Goal: Browse casually: Explore the website without a specific task or goal

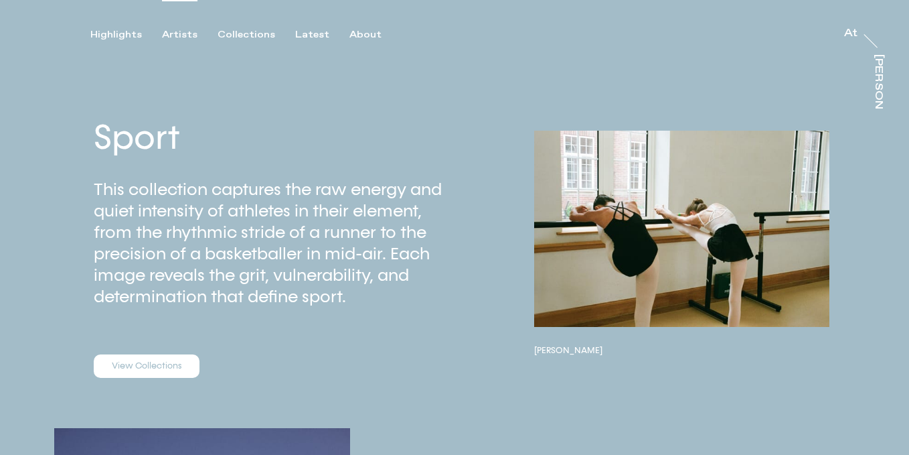
click at [179, 29] on div "Artists" at bounding box center [179, 35] width 35 height 12
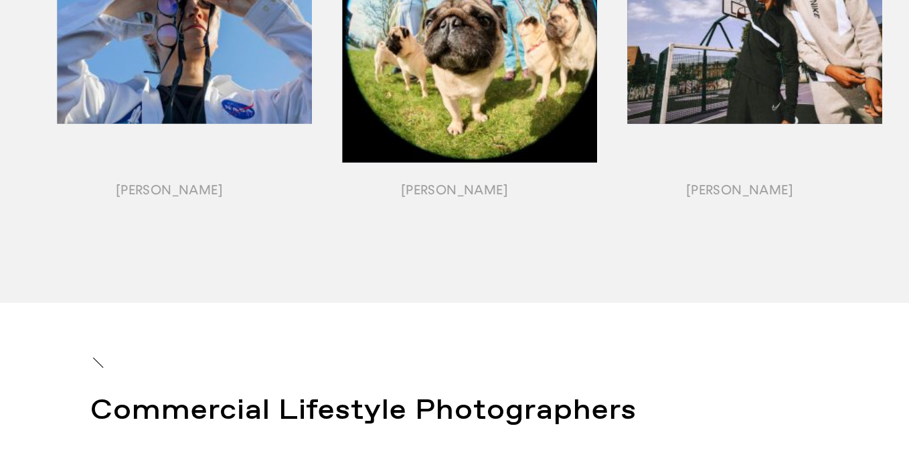
scroll to position [1800, 0]
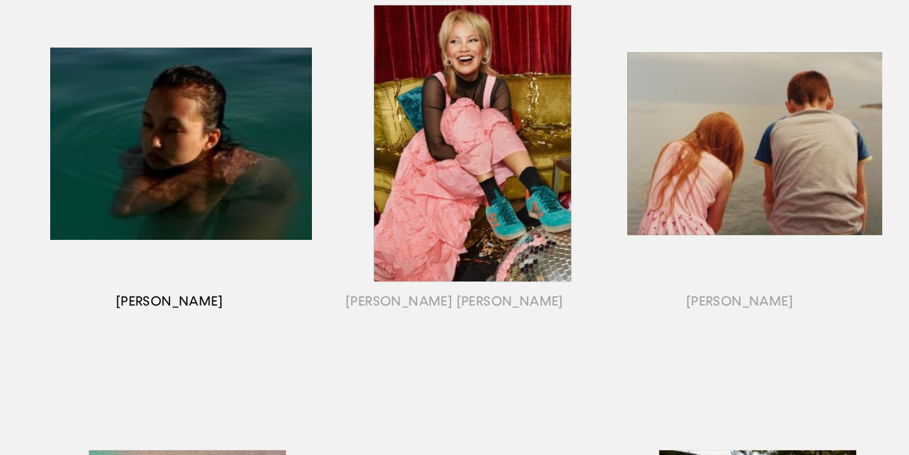
click at [233, 188] on div "button" at bounding box center [169, 160] width 285 height 418
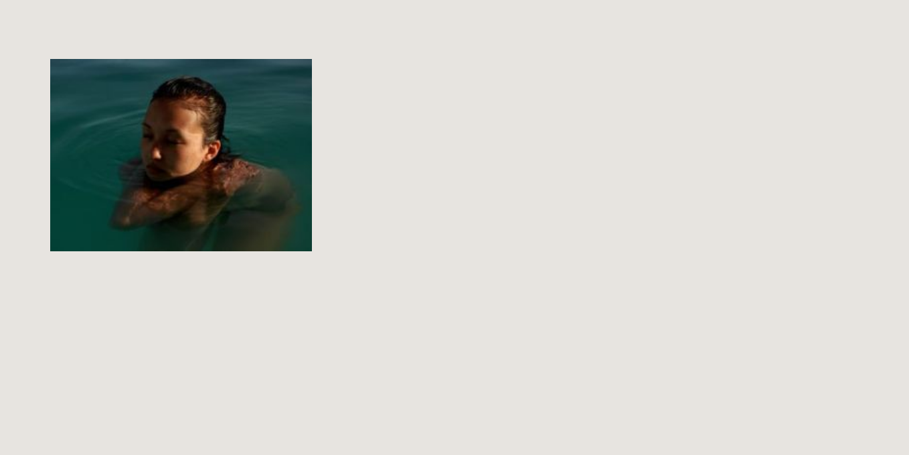
scroll to position [713, 0]
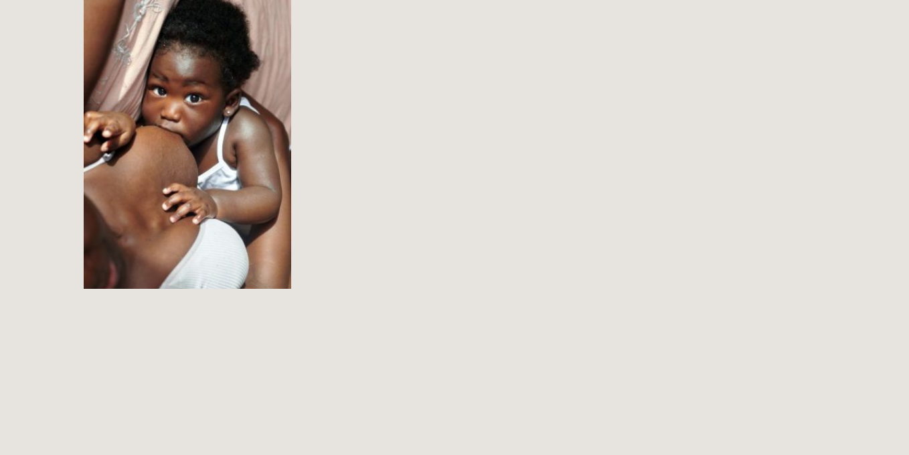
click at [232, 188] on div "button" at bounding box center [169, 149] width 285 height 418
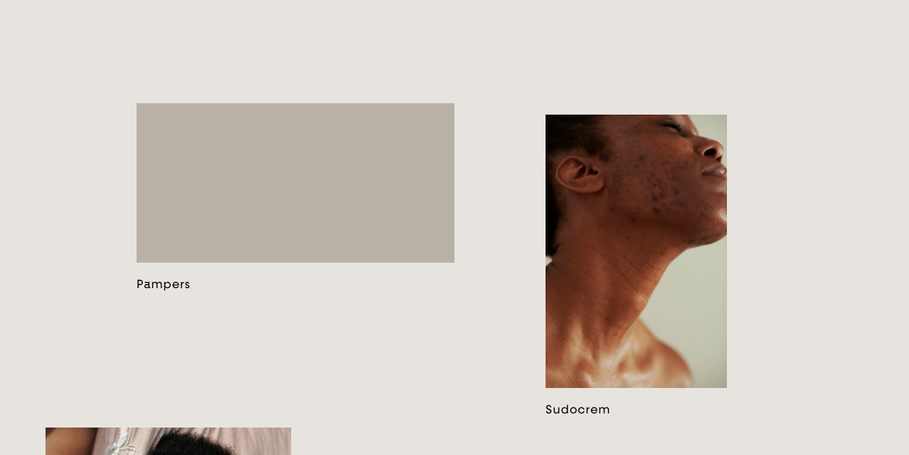
scroll to position [1088, 0]
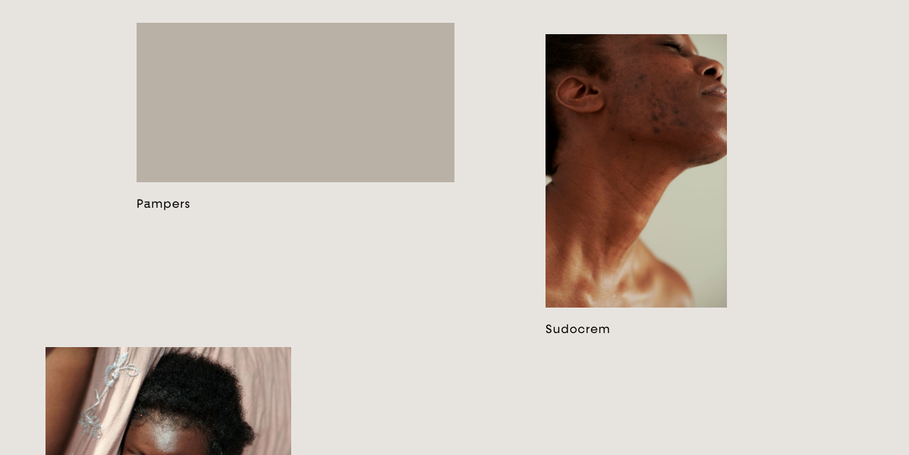
click at [385, 211] on link at bounding box center [296, 117] width 318 height 188
